Goal: Transaction & Acquisition: Purchase product/service

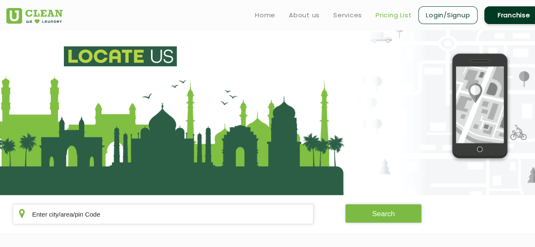
click at [388, 14] on link "Pricing List" at bounding box center [393, 15] width 36 height 10
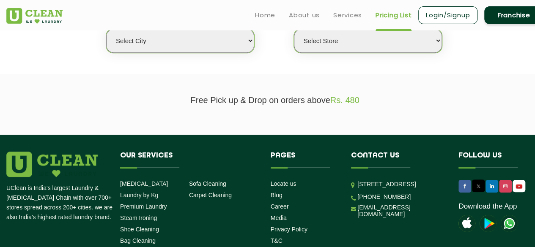
scroll to position [220, 0]
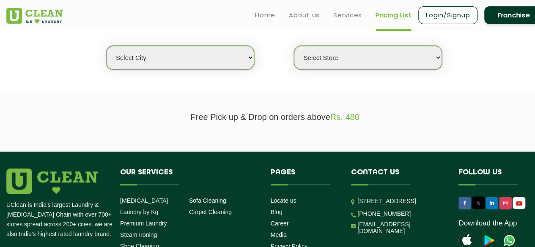
click at [214, 57] on select "Select city Aalo Agartala Agra Ahmedabad Akola Aligarh Alwar - UClean Select Am…" at bounding box center [180, 58] width 148 height 24
select select "6"
click at [106, 46] on select "Select city Aalo Agartala Agra Ahmedabad Akola Aligarh Alwar - UClean Select Am…" at bounding box center [180, 58] width 148 height 24
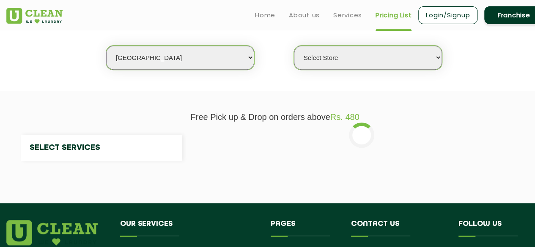
select select "0"
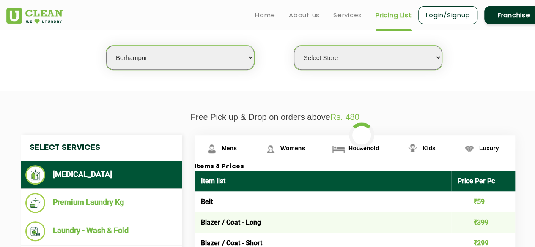
select select "83"
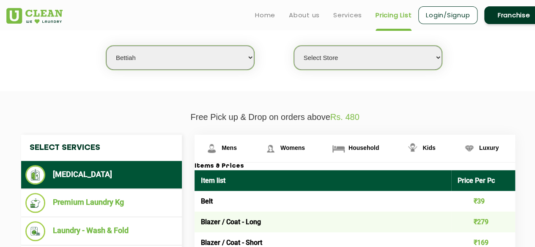
select select "0"
select select "171"
select select "0"
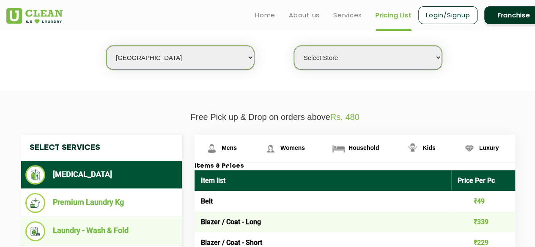
click at [111, 233] on li "Laundry - Wash & Fold" at bounding box center [101, 232] width 152 height 20
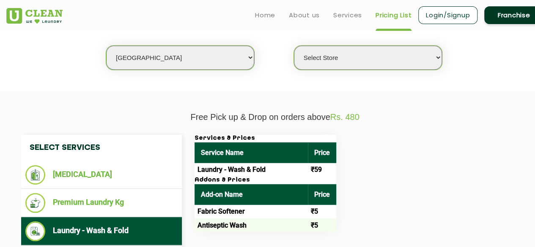
click at [421, 159] on div "Services & Prices Service Name Price Laundry - Wash & Fold ₹59 Addons & Prices …" at bounding box center [361, 183] width 347 height 97
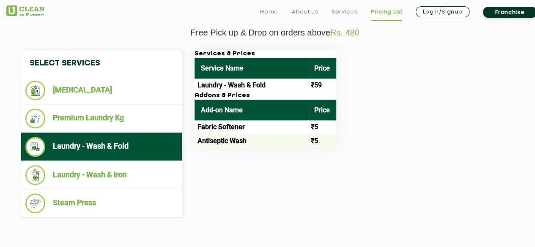
scroll to position [321, 0]
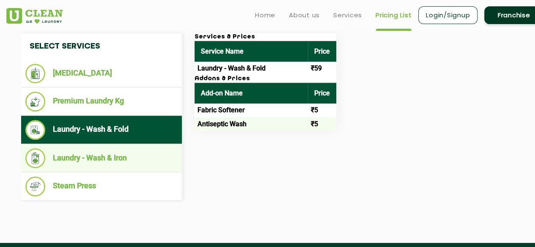
click at [130, 157] on li "Laundry - Wash & Iron" at bounding box center [101, 158] width 152 height 20
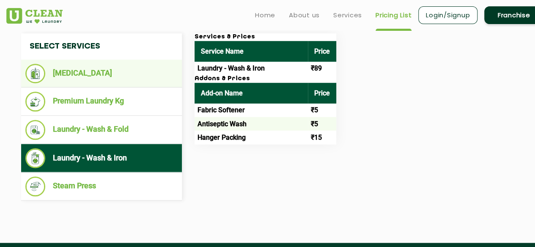
click at [131, 68] on li "[MEDICAL_DATA]" at bounding box center [101, 73] width 152 height 19
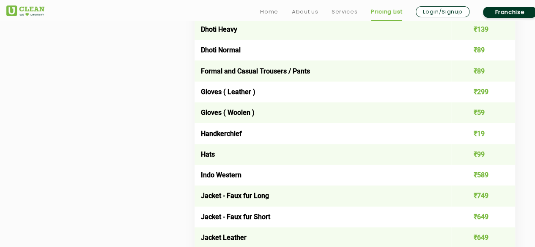
scroll to position [754, 0]
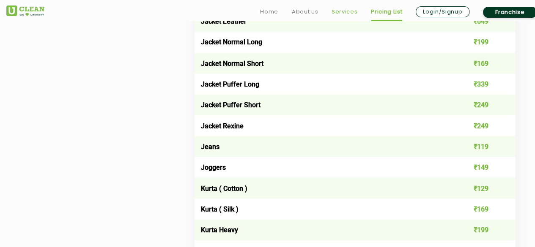
click at [337, 11] on link "Services" at bounding box center [344, 12] width 26 height 10
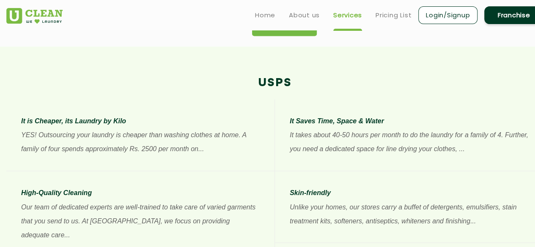
scroll to position [575, 0]
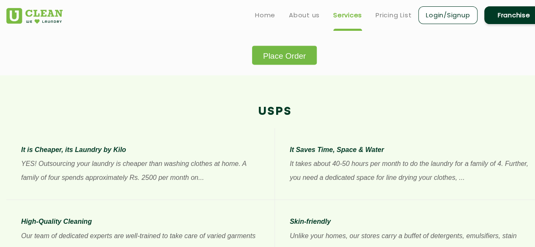
click at [267, 61] on button "Place Order" at bounding box center [284, 55] width 65 height 19
